Goal: Check status: Check status

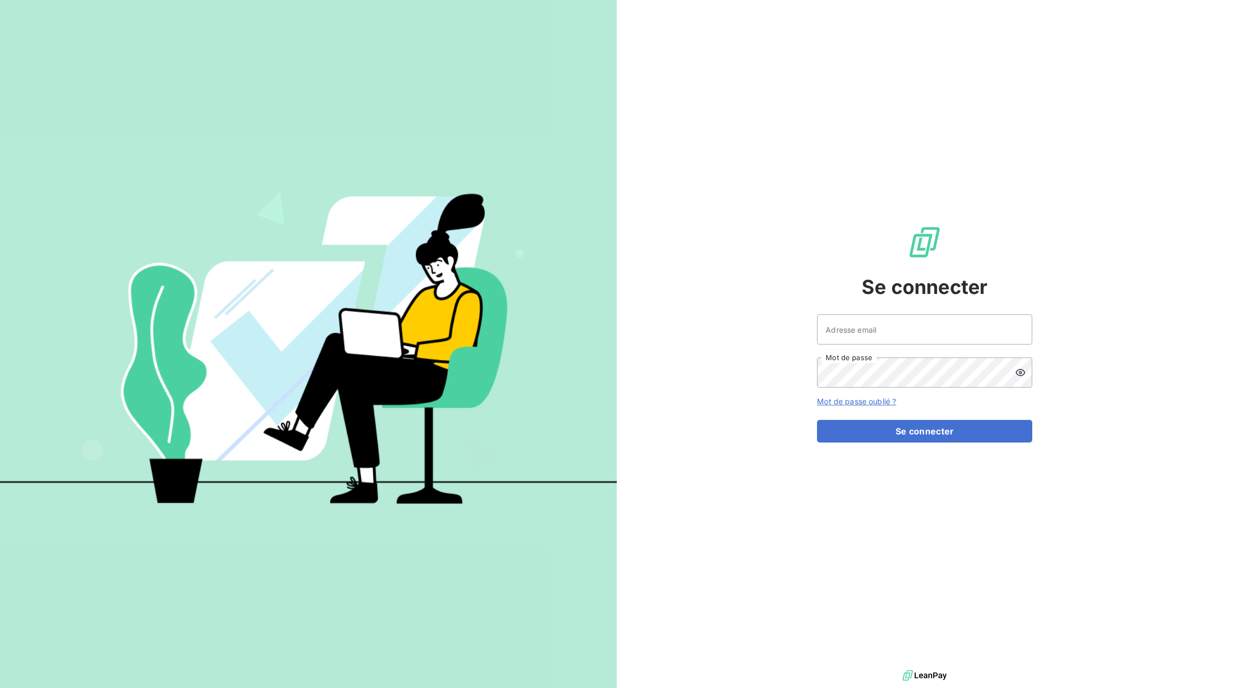
click at [0, 687] on div at bounding box center [0, 688] width 0 height 0
type input "[EMAIL_ADDRESS][DOMAIN_NAME]"
click at [963, 430] on button "Se connecter" at bounding box center [924, 431] width 215 height 23
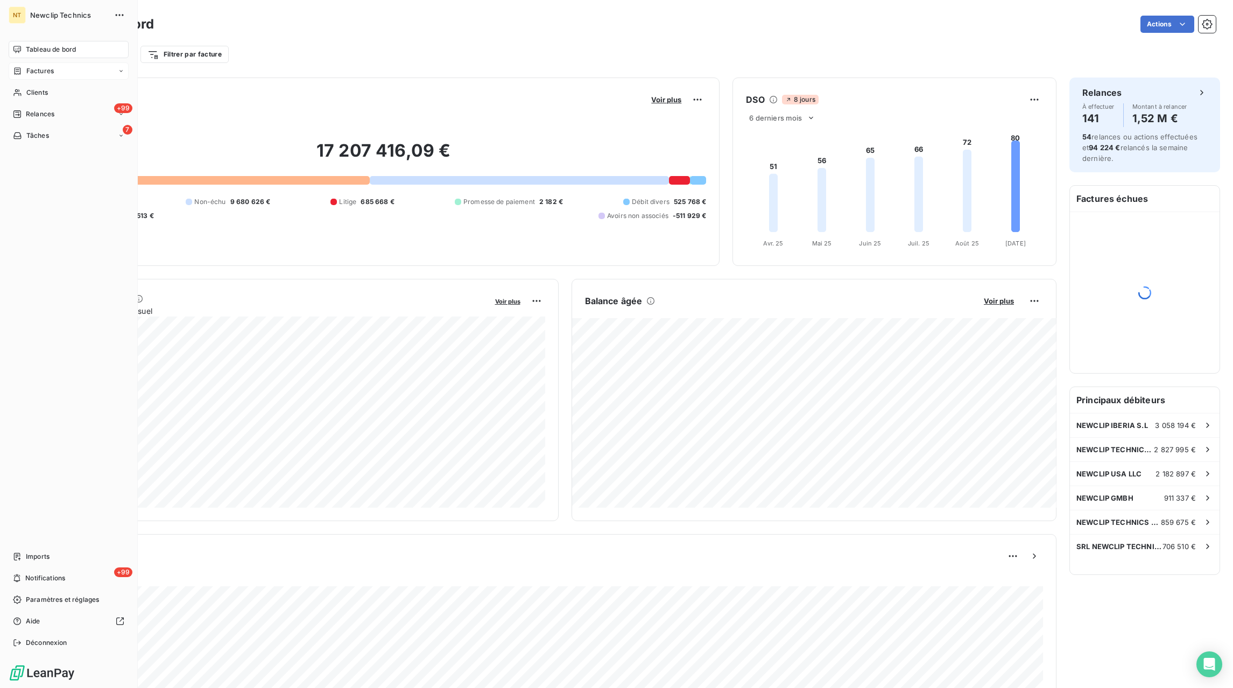
click at [29, 76] on div "Factures" at bounding box center [69, 70] width 120 height 17
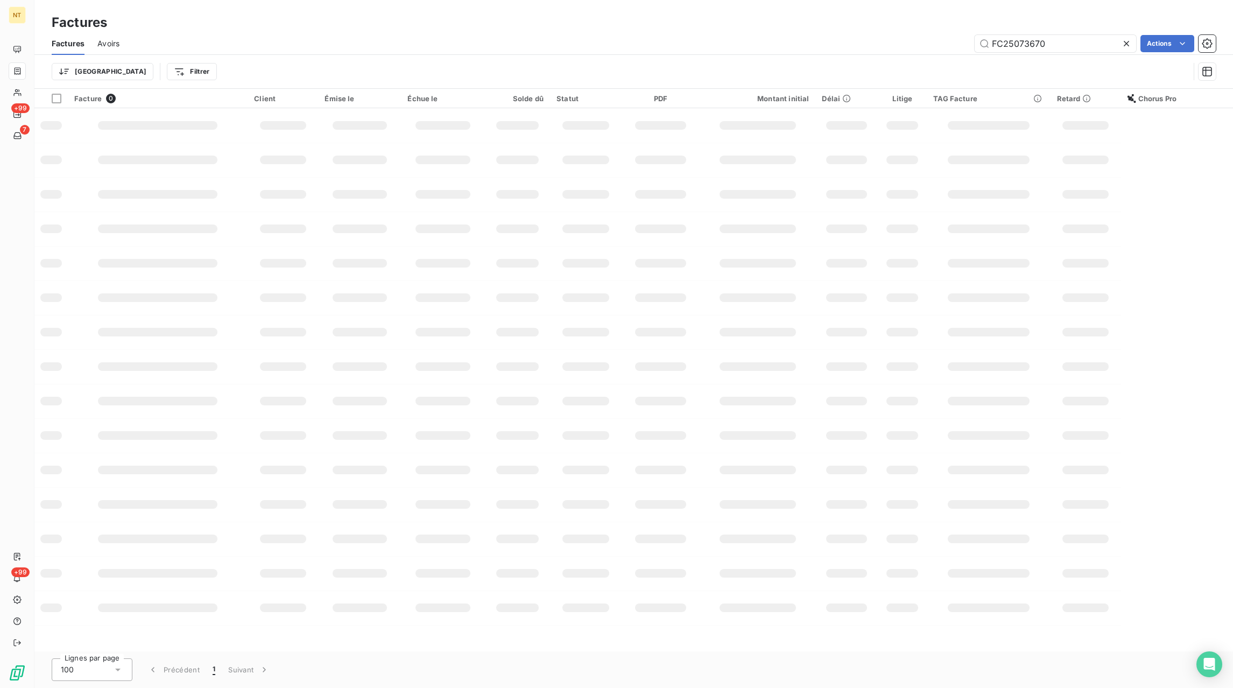
click at [1153, 25] on div "Factures" at bounding box center [633, 22] width 1199 height 19
click at [1117, 40] on input "FC25073670" at bounding box center [1055, 43] width 161 height 17
click at [1128, 44] on icon at bounding box center [1126, 43] width 11 height 11
click at [1094, 43] on input "text" at bounding box center [1055, 43] width 161 height 17
paste input "FC25090199"
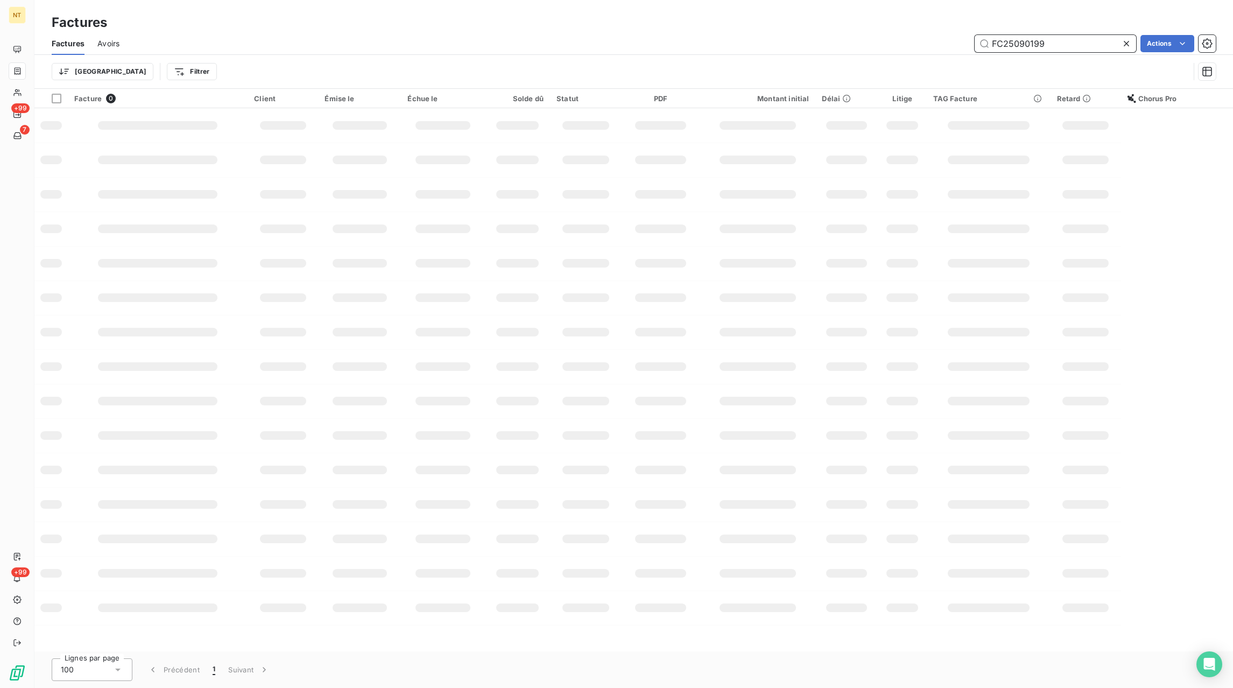
type input "FC25090199"
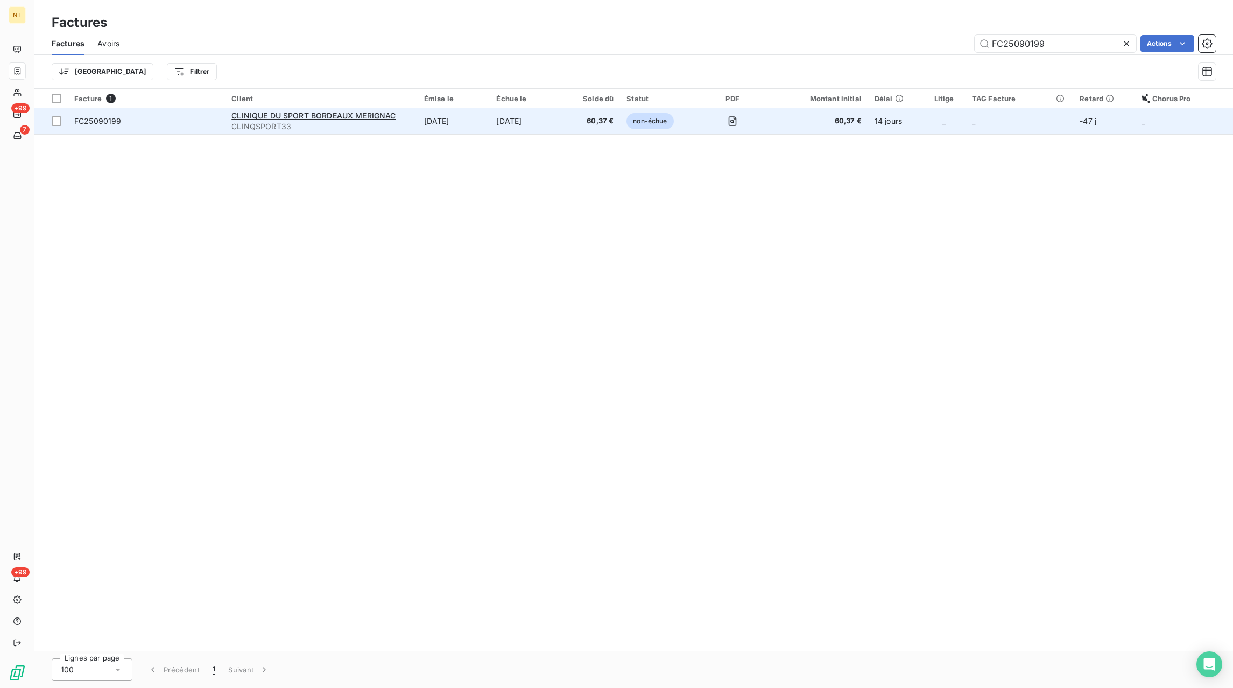
click at [446, 114] on td "[DATE]" at bounding box center [454, 121] width 73 height 26
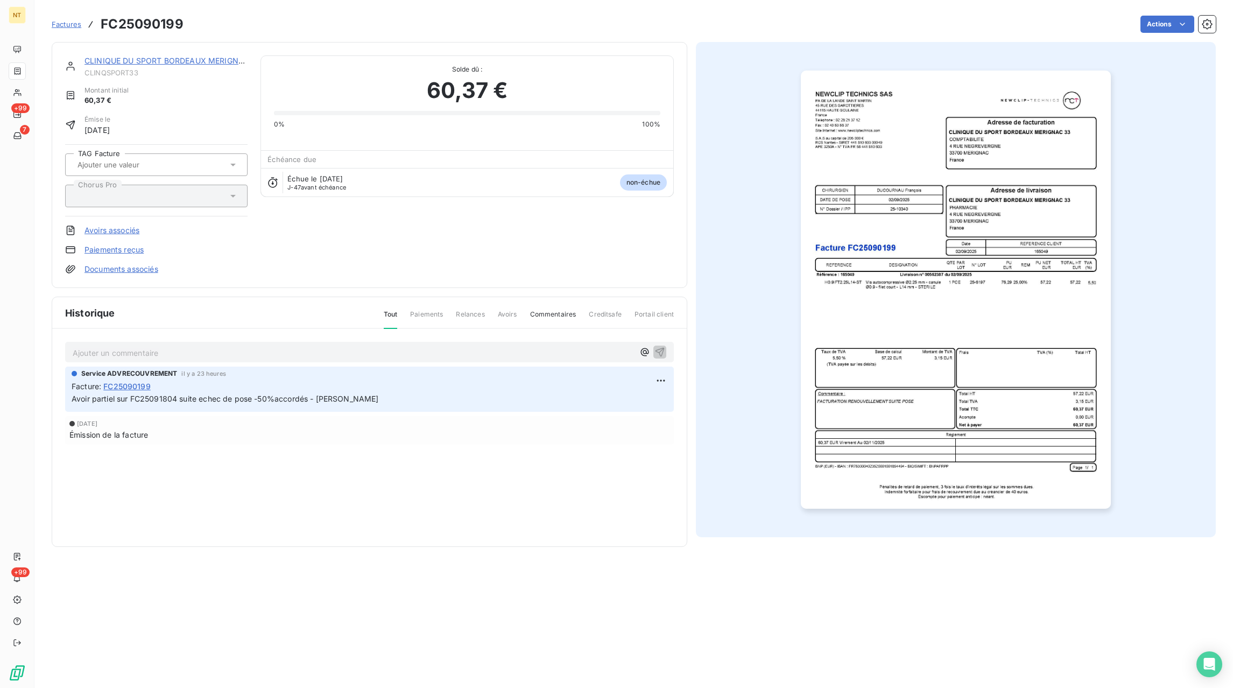
click at [79, 26] on span "Factures" at bounding box center [67, 24] width 30 height 9
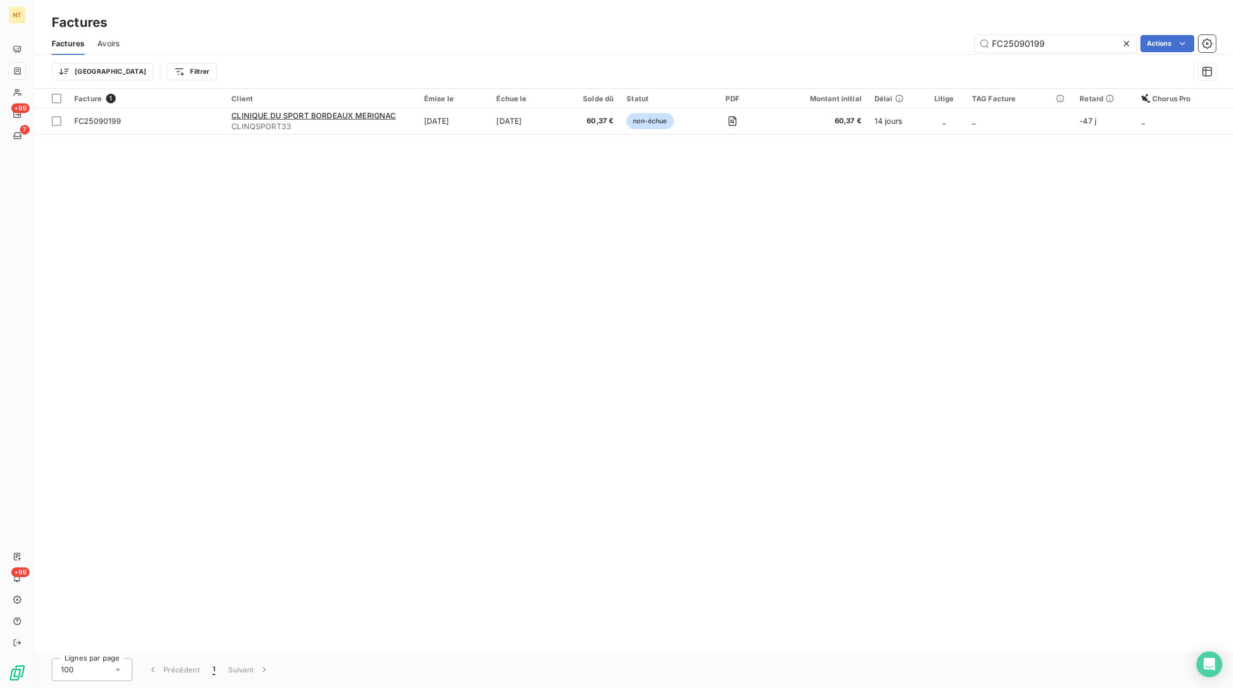
click at [1124, 44] on icon at bounding box center [1126, 43] width 11 height 11
click at [1102, 44] on input "text" at bounding box center [1055, 43] width 161 height 17
paste input "FC25091618"
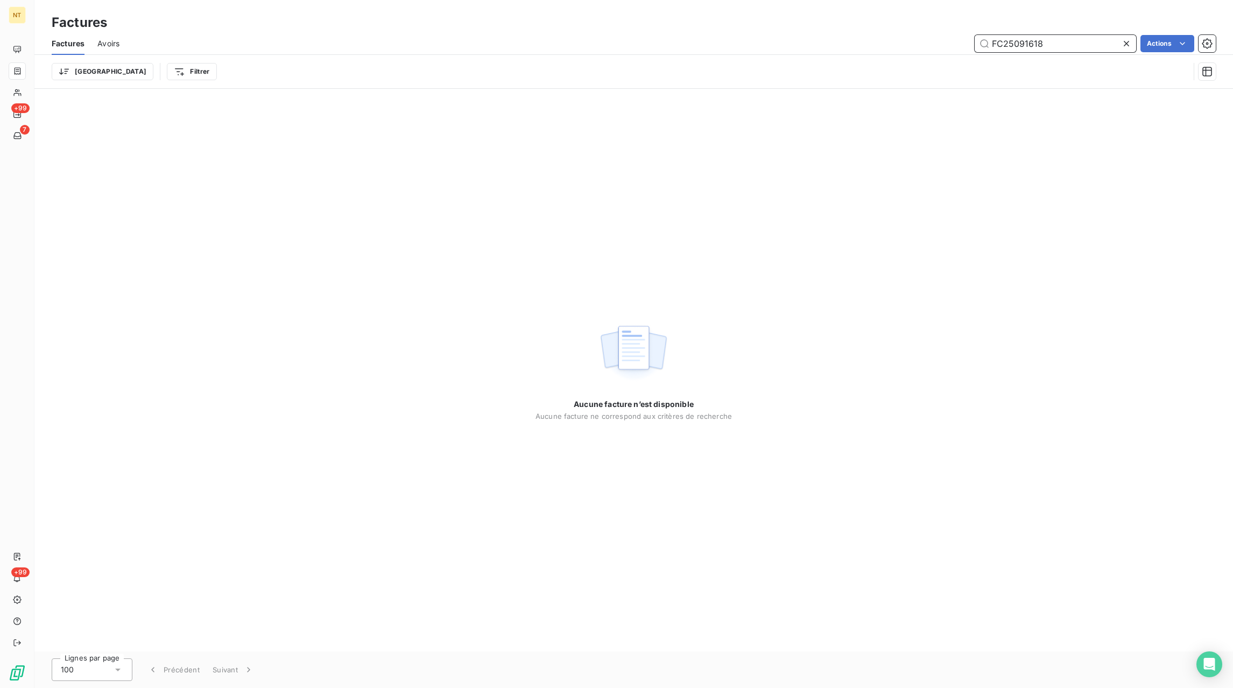
type input "FC25091618"
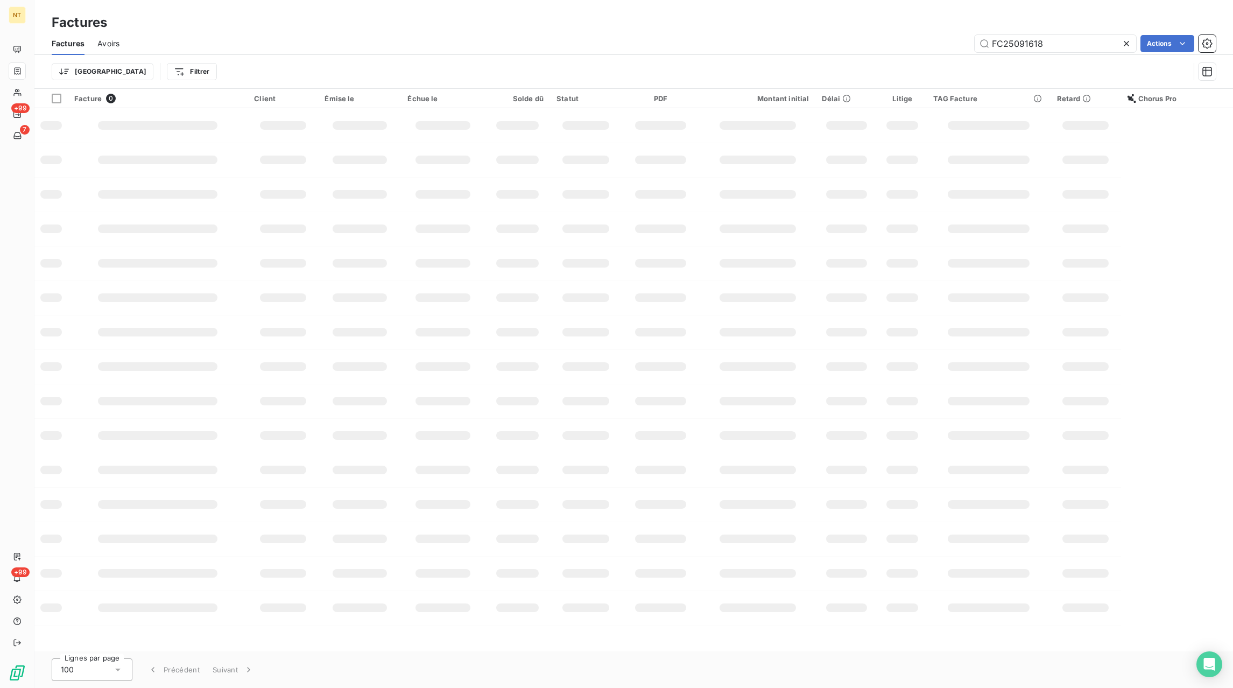
click at [1129, 44] on icon at bounding box center [1126, 43] width 11 height 11
click at [1106, 44] on input "text" at bounding box center [1055, 43] width 161 height 17
paste input "FC25091745"
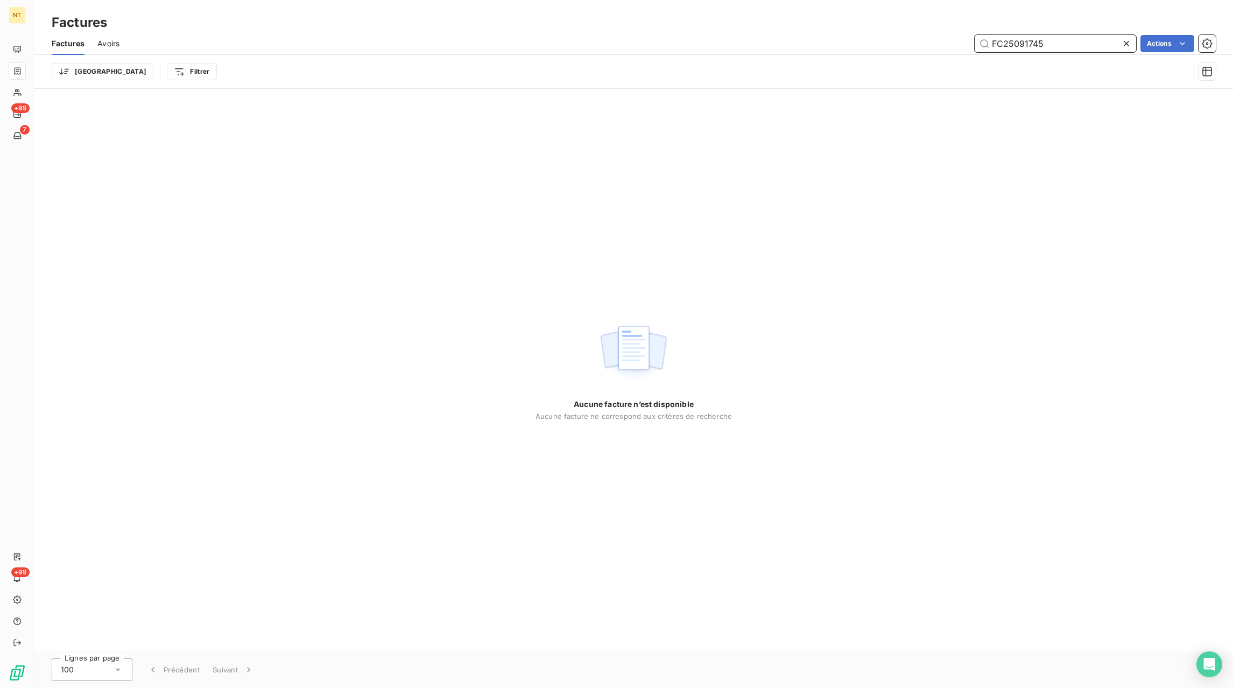
type input "FC25091745"
click at [1127, 41] on icon at bounding box center [1126, 43] width 11 height 11
click at [1079, 45] on input "text" at bounding box center [1055, 43] width 161 height 17
paste input "FC25073670"
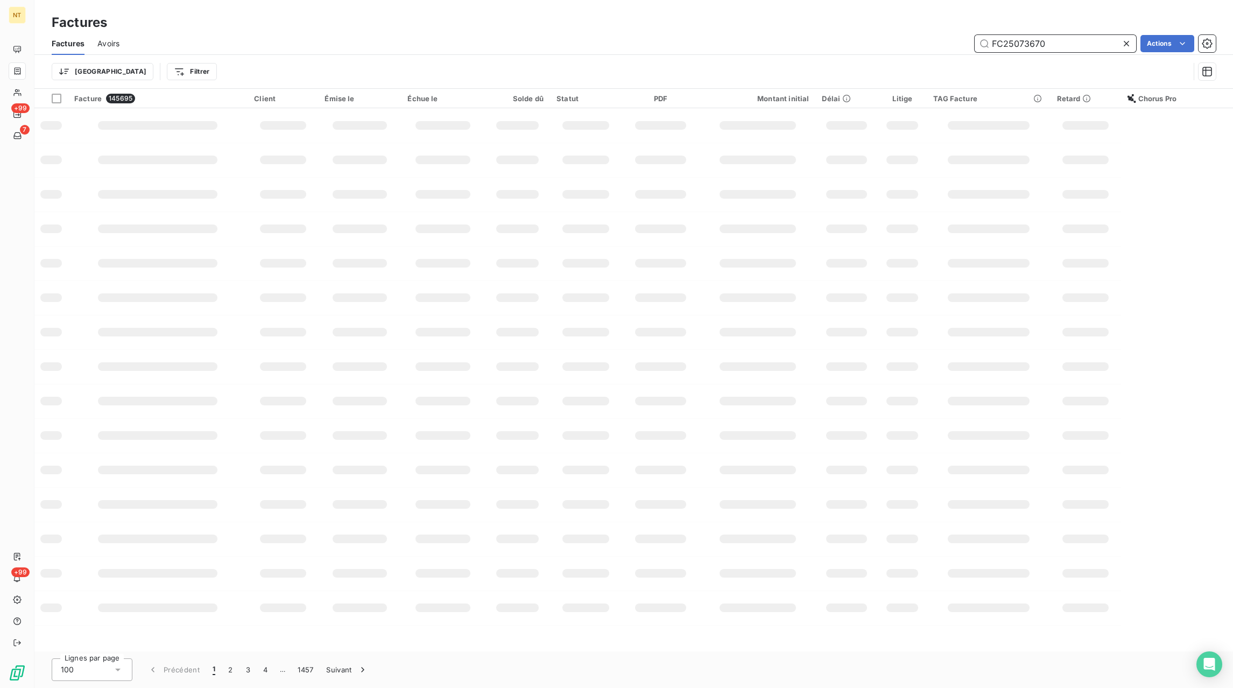
type input "FC25073670"
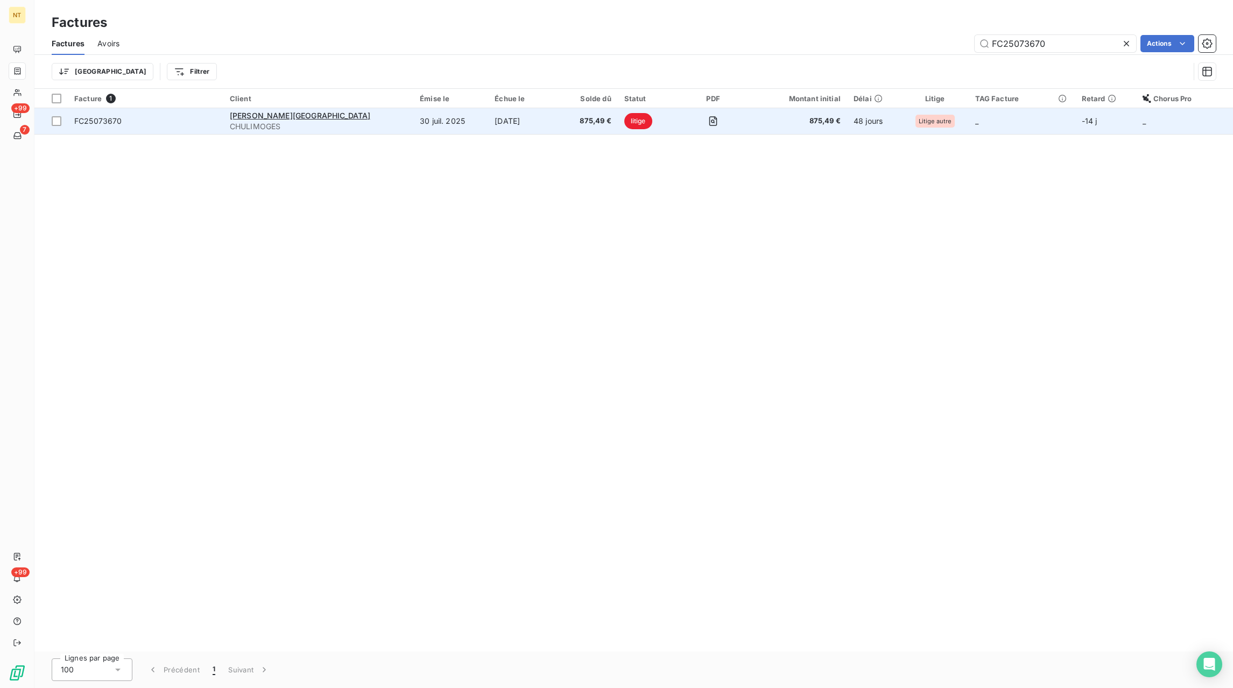
click at [567, 125] on span "875,49 €" at bounding box center [589, 121] width 44 height 11
